Goal: Find specific page/section: Find specific page/section

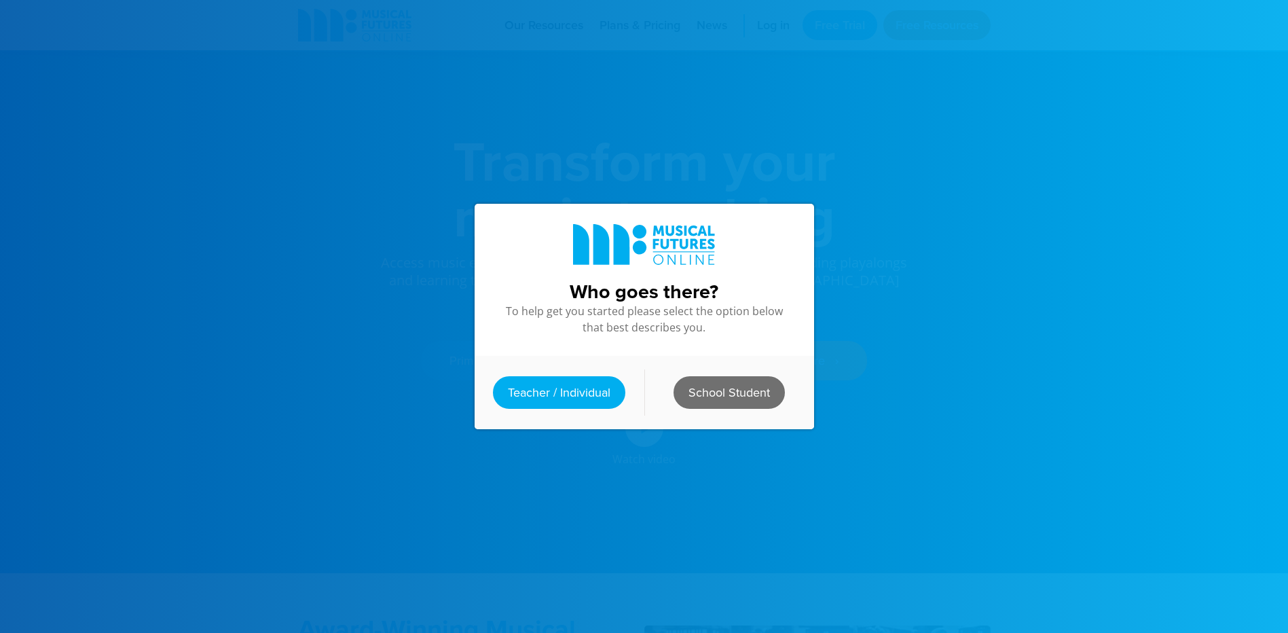
click at [692, 400] on link "School Student" at bounding box center [729, 392] width 111 height 33
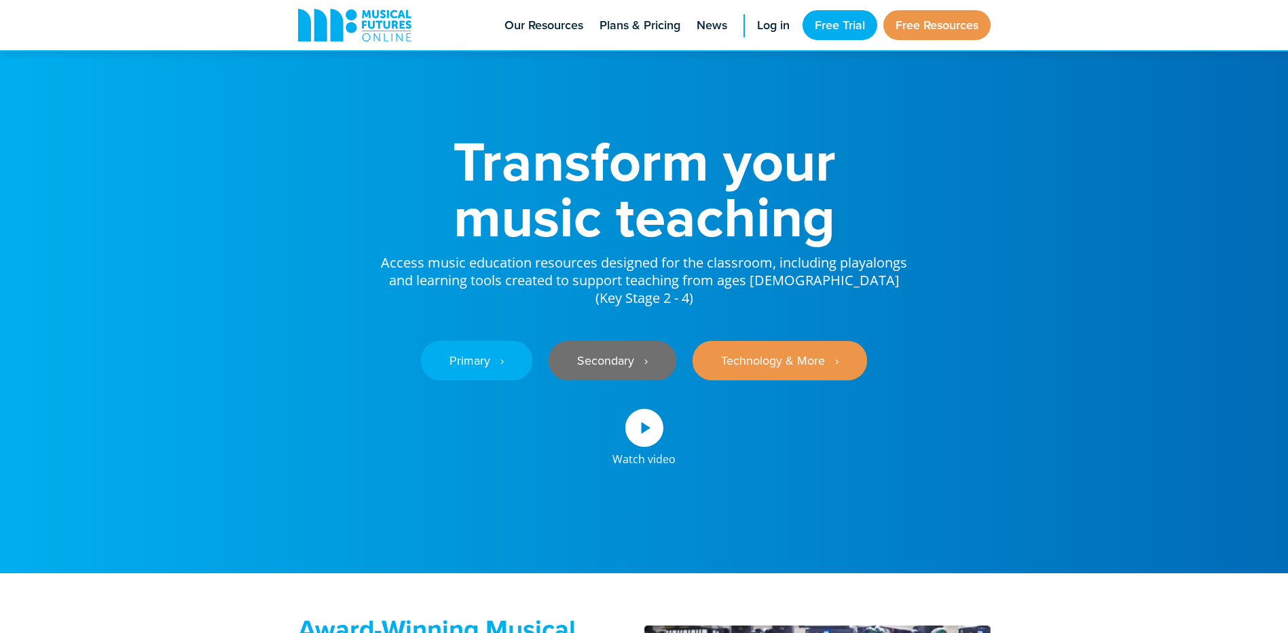
click at [634, 342] on link "Secondary ‎‏‏‎ ‎ ›" at bounding box center [613, 360] width 128 height 39
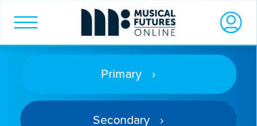
scroll to position [285, 0]
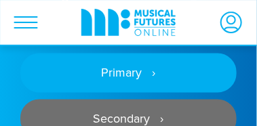
click at [164, 101] on link "Secondary ‎‏‏‎ ‎ ›" at bounding box center [128, 119] width 217 height 39
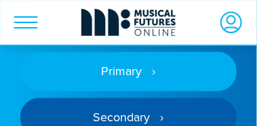
scroll to position [285, 0]
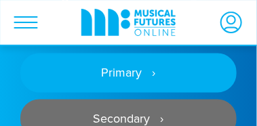
click at [174, 100] on link "Secondary ‎‏‏‎ ‎ ›" at bounding box center [128, 119] width 217 height 39
